Goal: Transaction & Acquisition: Download file/media

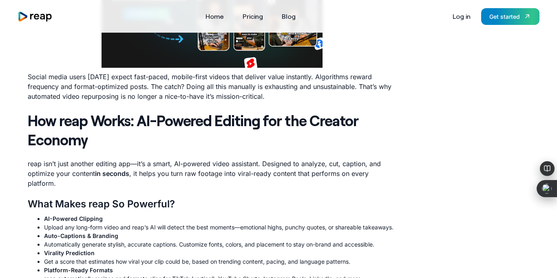
scroll to position [527, 0]
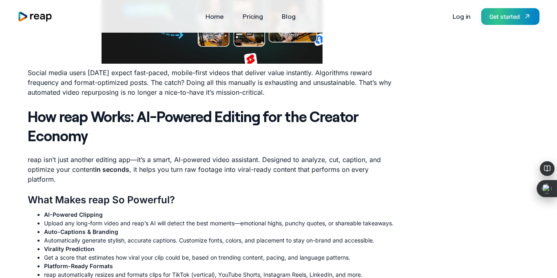
click at [516, 22] on link "Get started" at bounding box center [510, 16] width 58 height 17
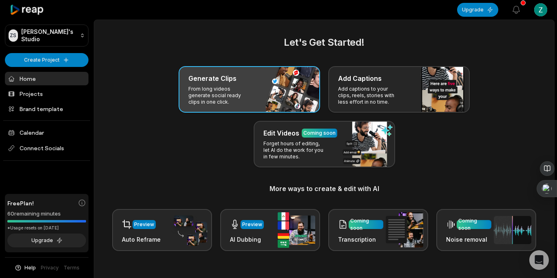
click at [267, 82] on div "Generate Clips" at bounding box center [249, 78] width 122 height 10
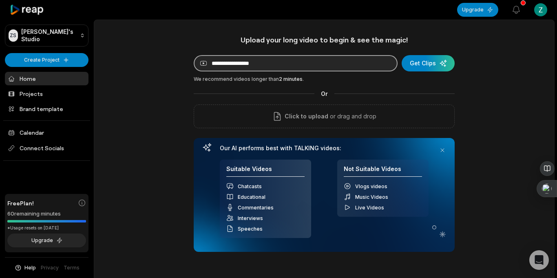
paste input "**********"
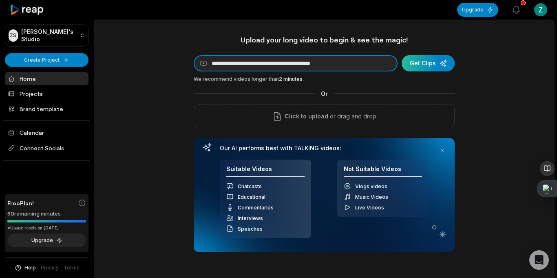
type input "**********"
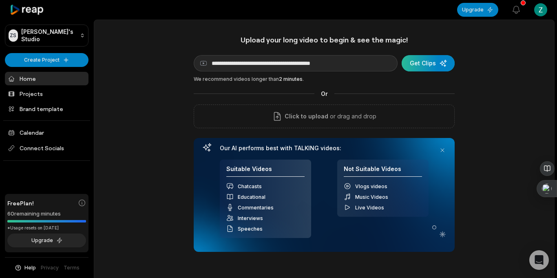
click at [427, 68] on div "submit" at bounding box center [428, 63] width 53 height 16
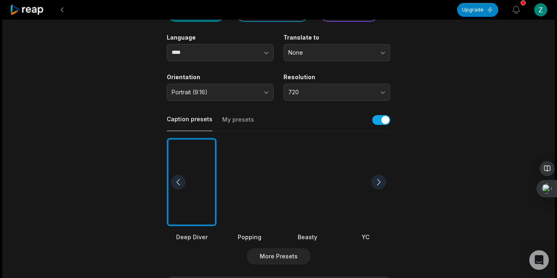
scroll to position [103, 0]
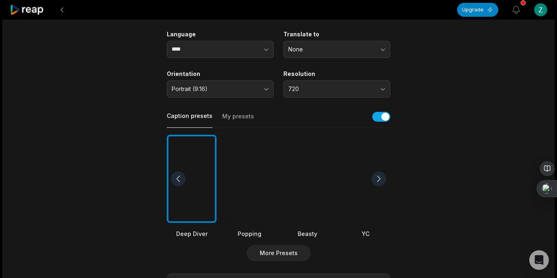
click at [259, 203] on div at bounding box center [250, 179] width 50 height 88
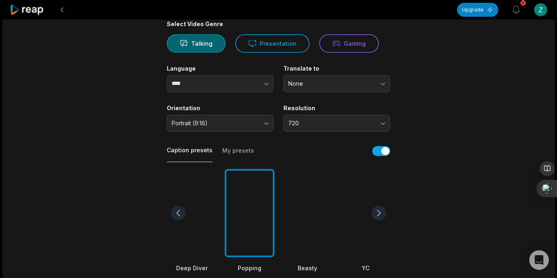
scroll to position [0, 0]
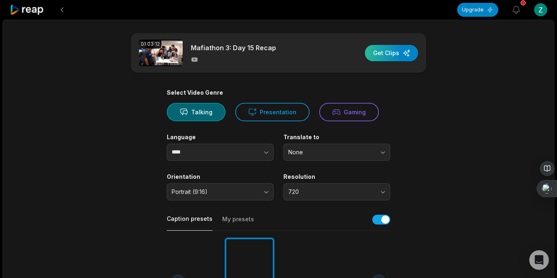
click at [400, 55] on div "button" at bounding box center [391, 53] width 53 height 16
click at [65, 12] on button at bounding box center [62, 9] width 15 height 15
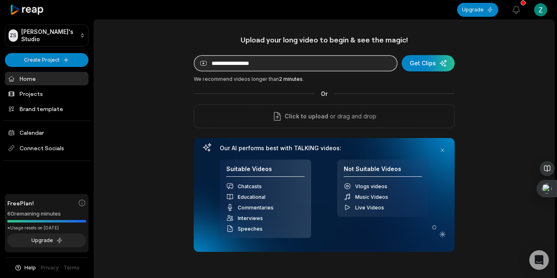
paste input "**********"
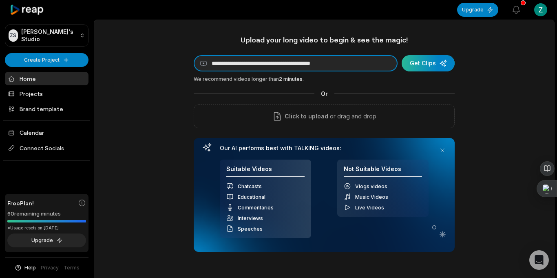
type input "**********"
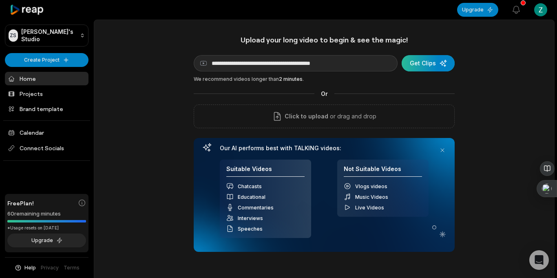
click at [413, 64] on div "submit" at bounding box center [428, 63] width 53 height 16
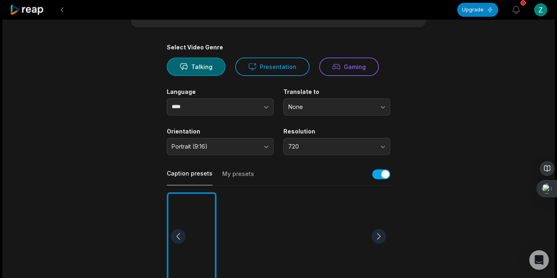
scroll to position [51, 0]
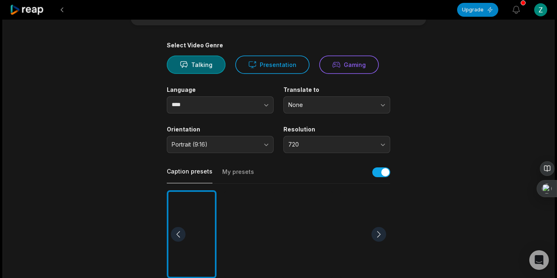
click at [308, 217] on div at bounding box center [308, 234] width 50 height 88
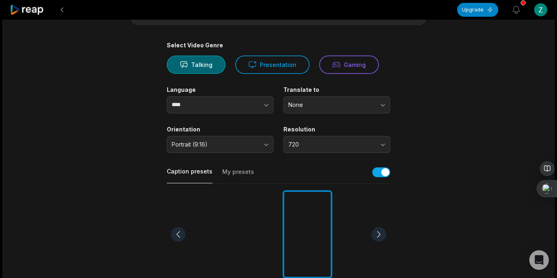
scroll to position [0, 0]
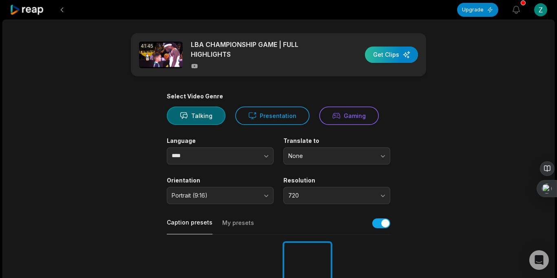
click at [387, 57] on div "button" at bounding box center [391, 54] width 53 height 16
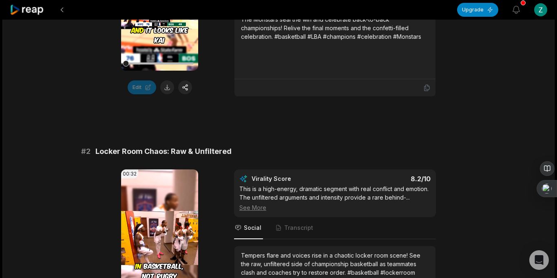
scroll to position [207, 0]
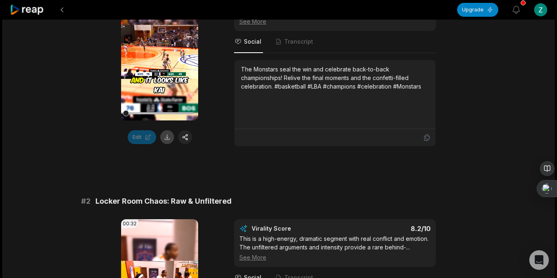
click at [166, 139] on button at bounding box center [167, 137] width 14 height 14
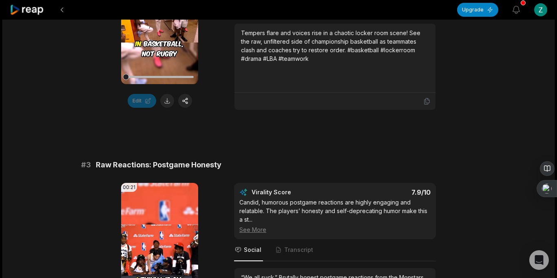
scroll to position [484, 0]
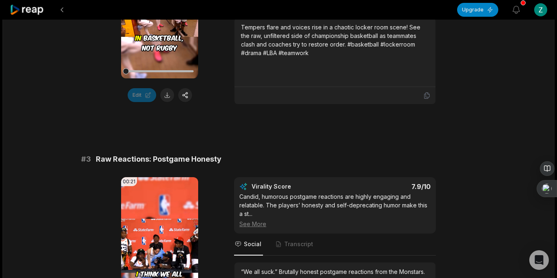
click at [167, 102] on div "Edit" at bounding box center [159, 95] width 77 height 14
click at [167, 97] on button at bounding box center [167, 95] width 14 height 14
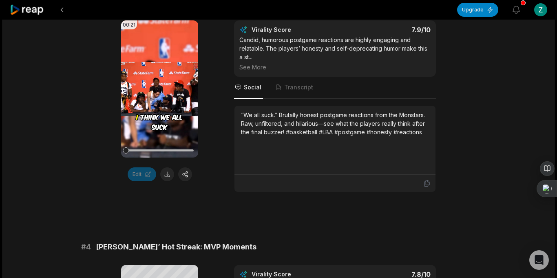
scroll to position [699, 0]
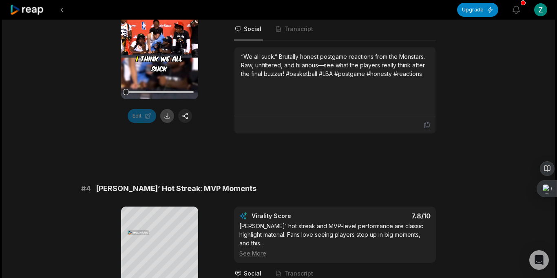
click at [168, 123] on button at bounding box center [167, 116] width 14 height 14
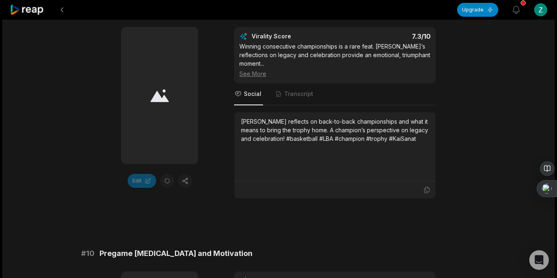
scroll to position [2312, 0]
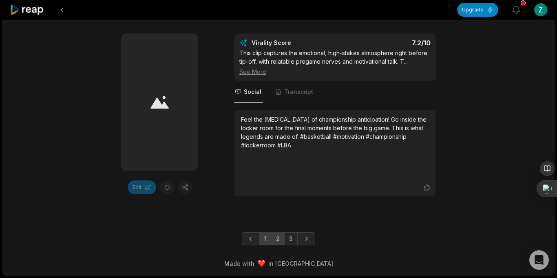
click at [278, 239] on link "2" at bounding box center [277, 238] width 13 height 13
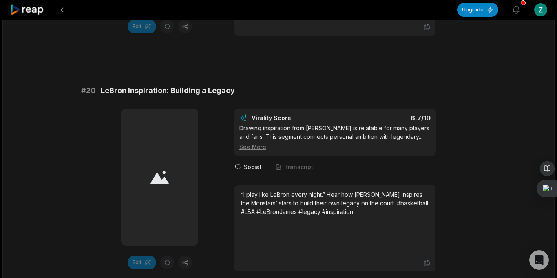
scroll to position [2321, 0]
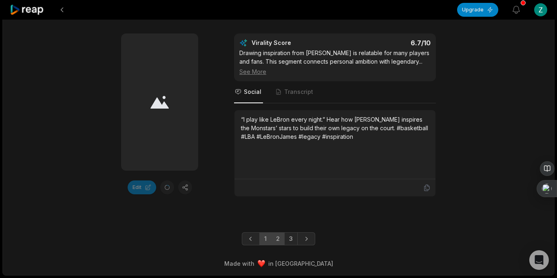
click at [265, 237] on link "1" at bounding box center [265, 238] width 12 height 13
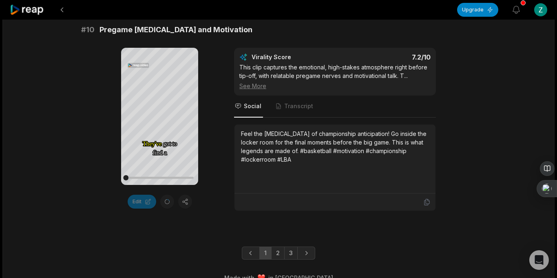
scroll to position [2312, 0]
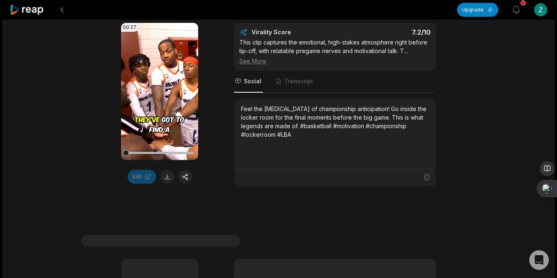
scroll to position [2323, 0]
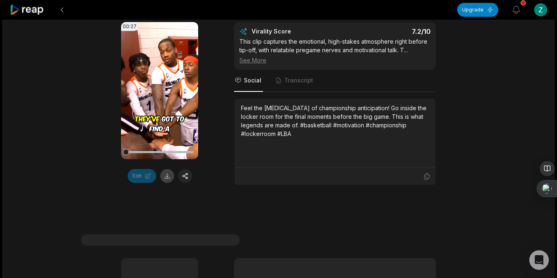
click at [170, 176] on button at bounding box center [167, 176] width 14 height 14
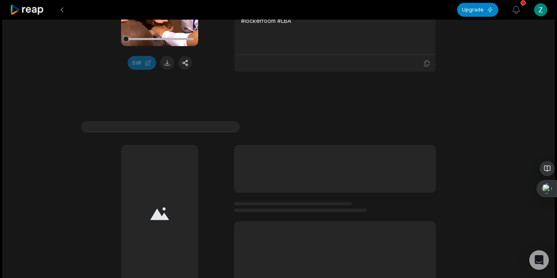
scroll to position [2548, 0]
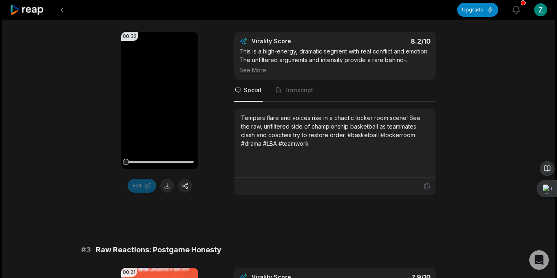
scroll to position [407, 0]
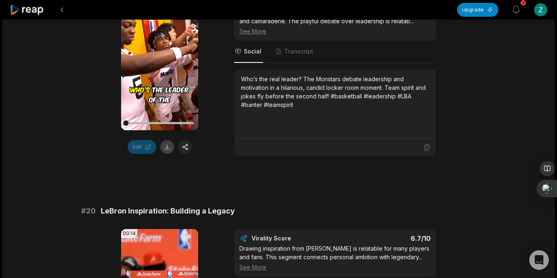
click at [166, 146] on button at bounding box center [167, 147] width 14 height 14
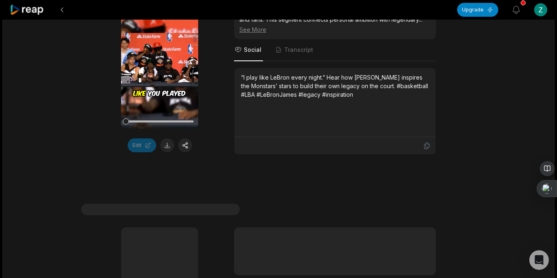
scroll to position [2356, 0]
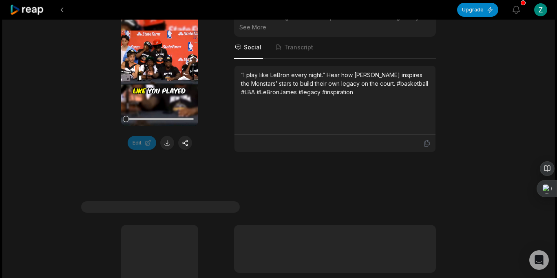
click at [169, 150] on button at bounding box center [167, 143] width 14 height 14
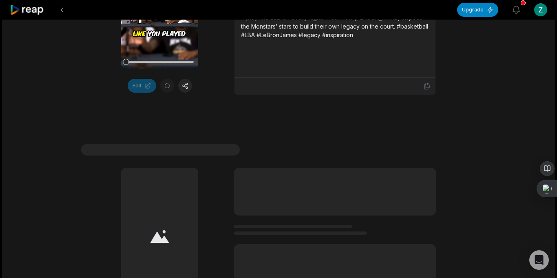
scroll to position [2524, 0]
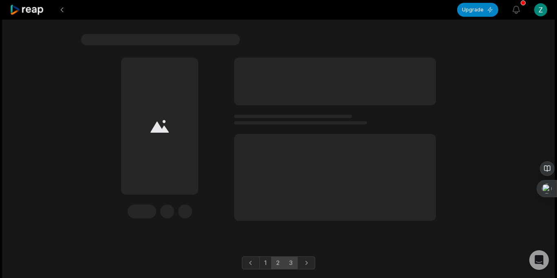
click at [292, 268] on link "3" at bounding box center [290, 262] width 13 height 13
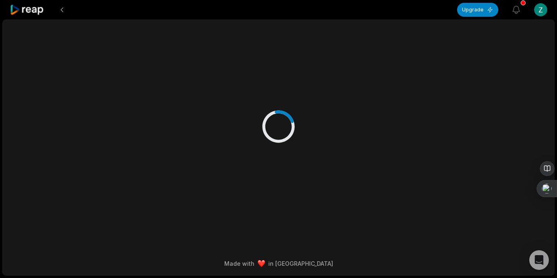
click at [285, 206] on div at bounding box center [278, 118] width 395 height 196
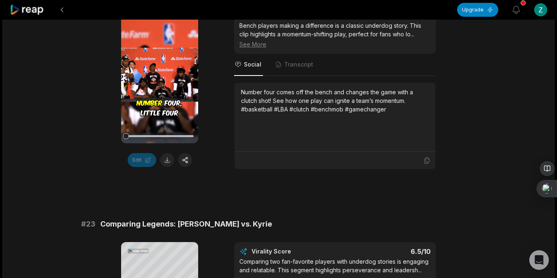
scroll to position [430, 0]
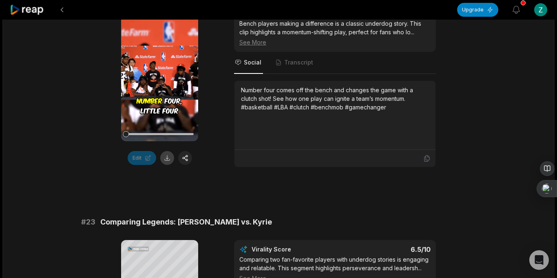
click at [165, 153] on button at bounding box center [167, 158] width 14 height 14
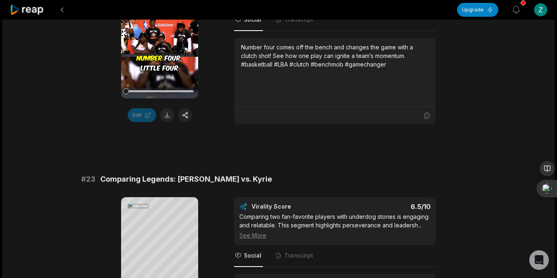
scroll to position [485, 0]
